Goal: Book appointment/travel/reservation

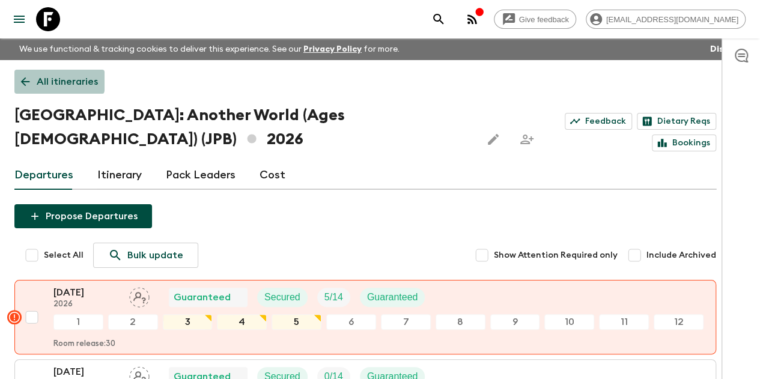
click at [41, 74] on link "All itineraries" at bounding box center [59, 82] width 90 height 24
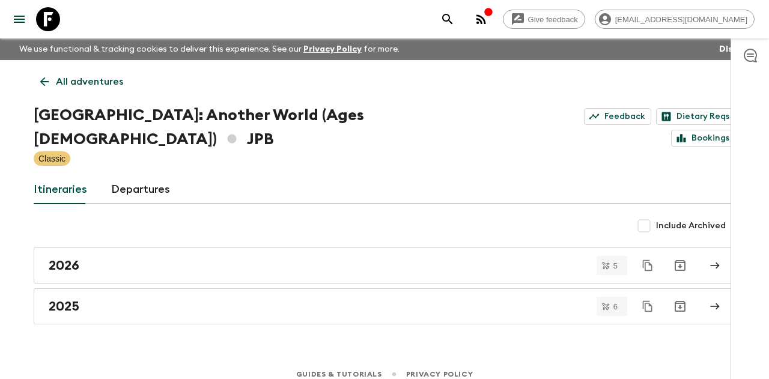
click at [47, 68] on div "All adventures Japan: Another World (Ages [DEMOGRAPHIC_DATA]) JPB Feedback Diet…" at bounding box center [384, 192] width 731 height 264
click at [47, 77] on icon at bounding box center [44, 81] width 13 height 13
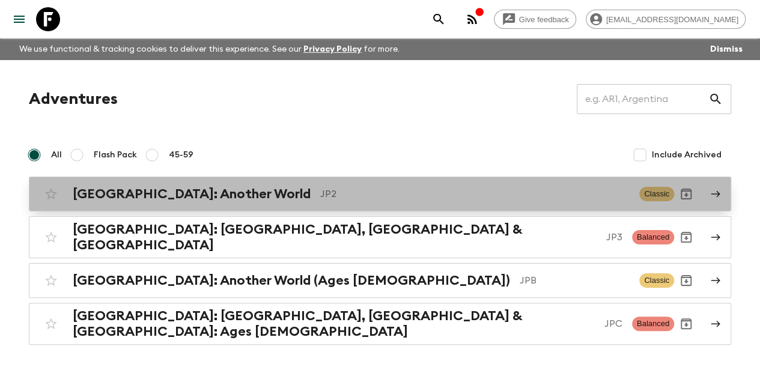
click at [320, 193] on p "JP2" at bounding box center [474, 194] width 309 height 14
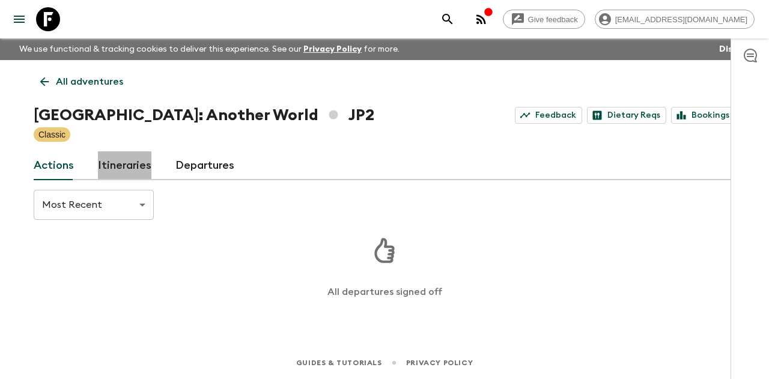
click at [136, 169] on link "Itineraries" at bounding box center [124, 165] width 53 height 29
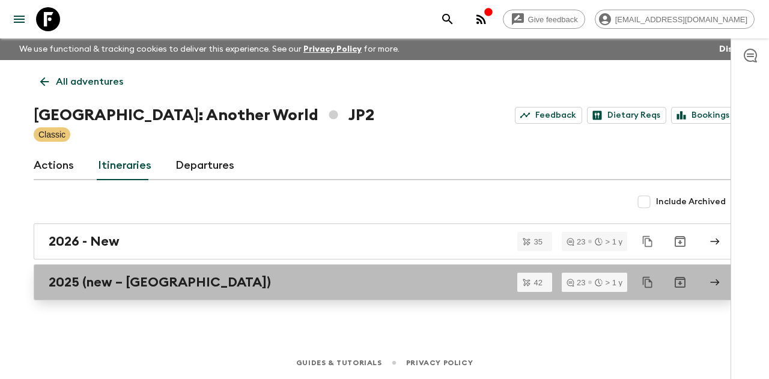
click at [198, 276] on div "2025 (new – [GEOGRAPHIC_DATA])" at bounding box center [373, 283] width 649 height 16
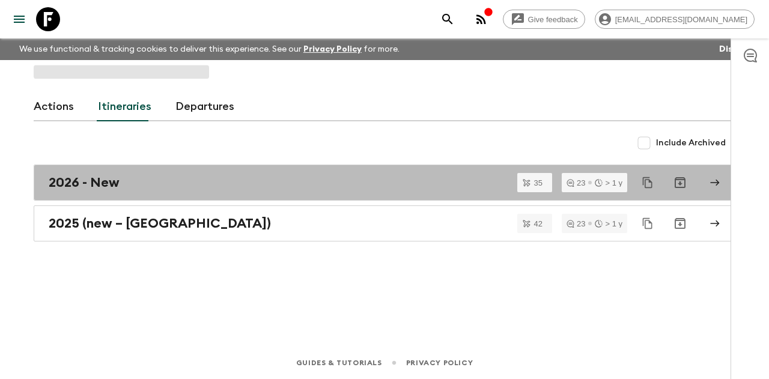
click at [139, 194] on link "2026 - New" at bounding box center [385, 183] width 702 height 36
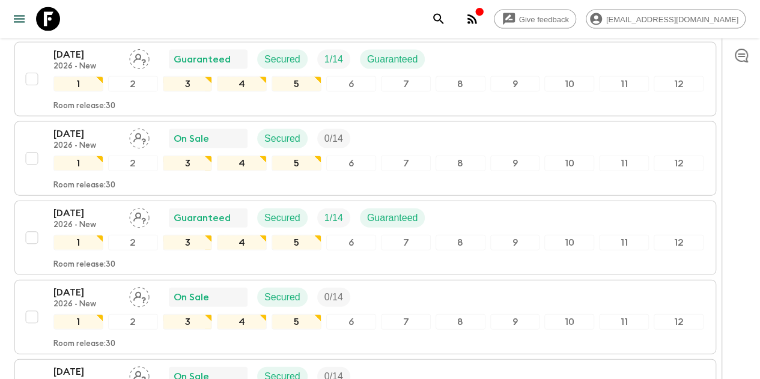
scroll to position [1322, 0]
